Goal: Find specific page/section: Find specific page/section

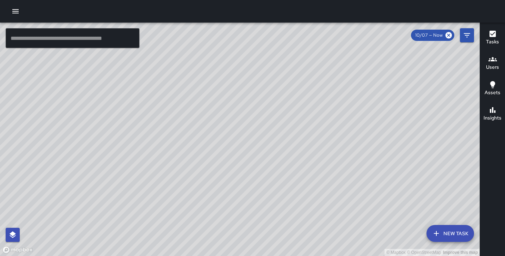
click at [15, 11] on icon "button" at bounding box center [15, 11] width 8 height 8
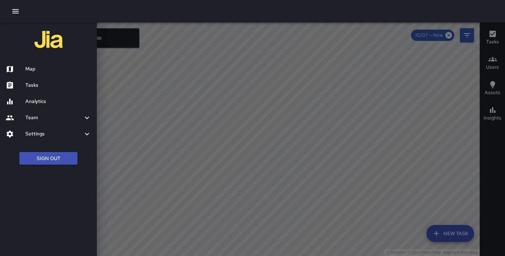
click at [152, 115] on div at bounding box center [252, 128] width 505 height 256
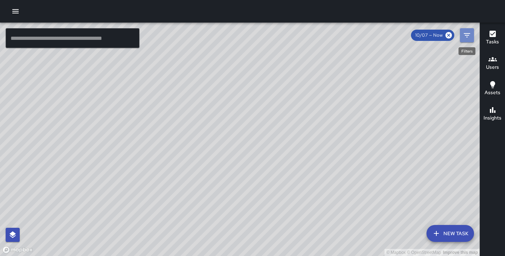
click at [469, 35] on icon "Filters" at bounding box center [467, 35] width 8 height 8
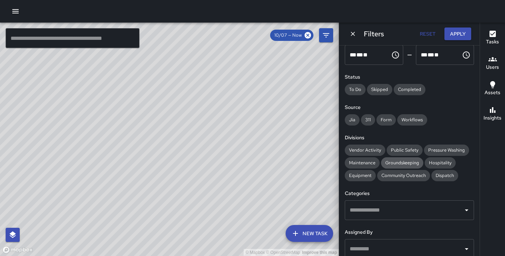
scroll to position [54, 0]
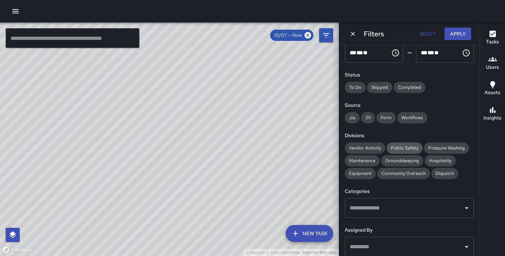
click at [407, 148] on span "Public Safety" at bounding box center [405, 147] width 36 height 7
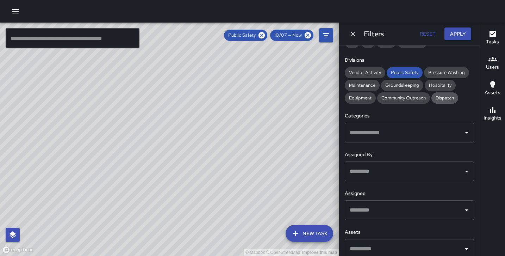
scroll to position [138, 0]
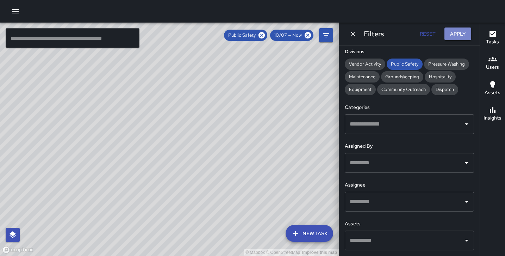
click at [465, 38] on button "Apply" at bounding box center [457, 33] width 27 height 13
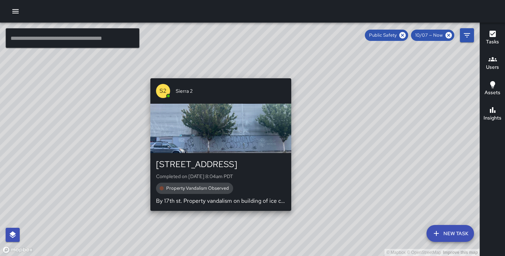
click at [218, 216] on div "© Mapbox © OpenStreetMap Improve this map S2 Sierra [GEOGRAPHIC_DATA][STREET_AD…" at bounding box center [240, 139] width 480 height 233
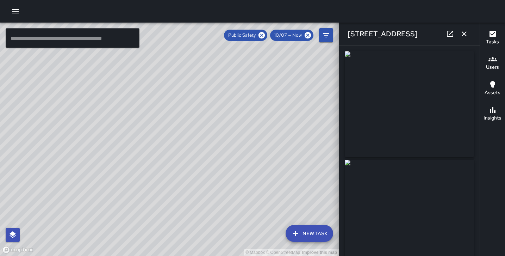
click at [402, 131] on img at bounding box center [409, 104] width 129 height 106
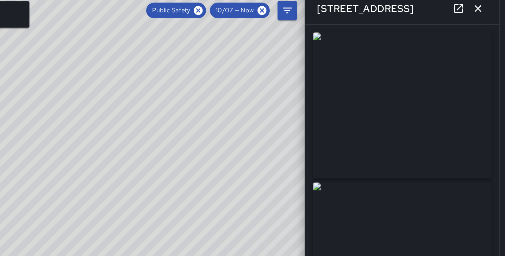
click at [424, 101] on img at bounding box center [409, 104] width 129 height 106
